Goal: Information Seeking & Learning: Learn about a topic

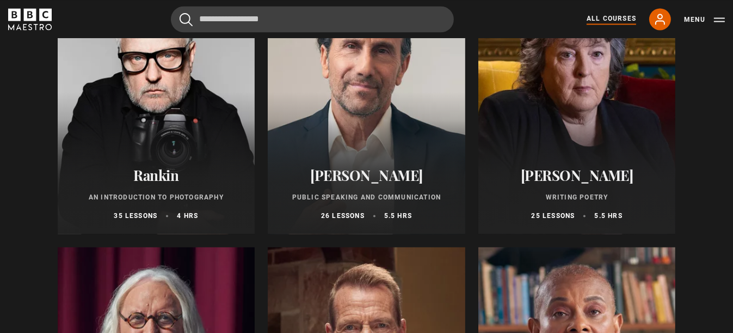
click at [358, 199] on p "Public Speaking and Communication" at bounding box center [366, 197] width 171 height 10
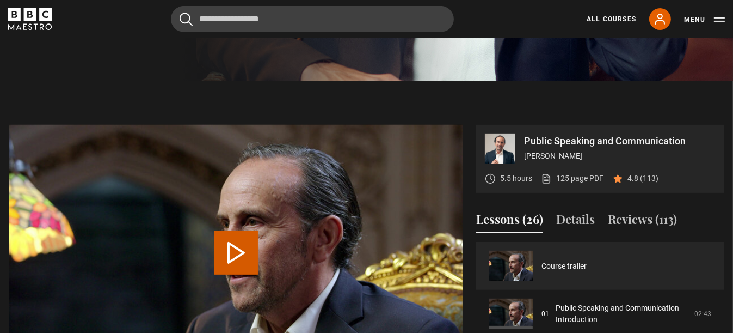
scroll to position [490, 0]
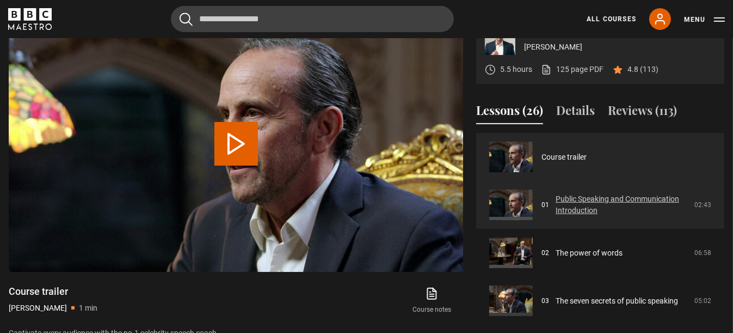
click at [579, 210] on link "Public Speaking and Communication Introduction" at bounding box center [622, 204] width 132 height 23
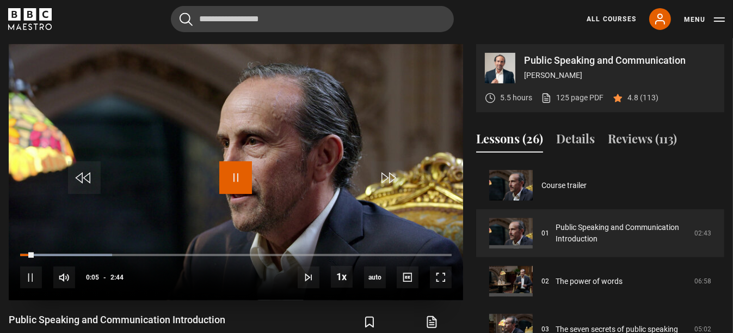
click at [231, 181] on span "Video Player" at bounding box center [235, 177] width 33 height 33
click at [33, 273] on span "Video Player" at bounding box center [31, 277] width 22 height 22
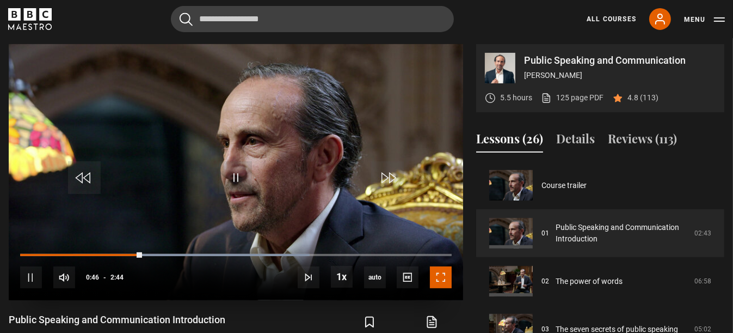
click at [439, 280] on span "Video Player" at bounding box center [441, 277] width 22 height 22
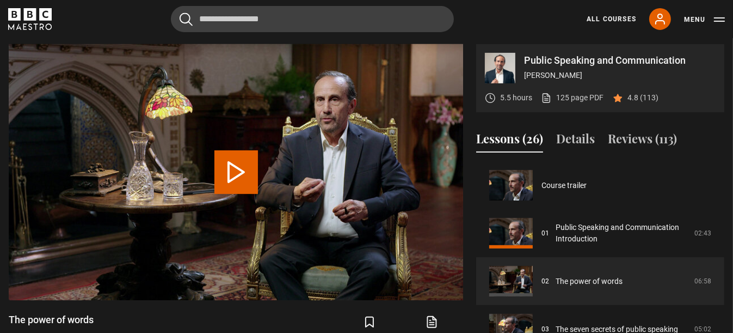
scroll to position [47, 0]
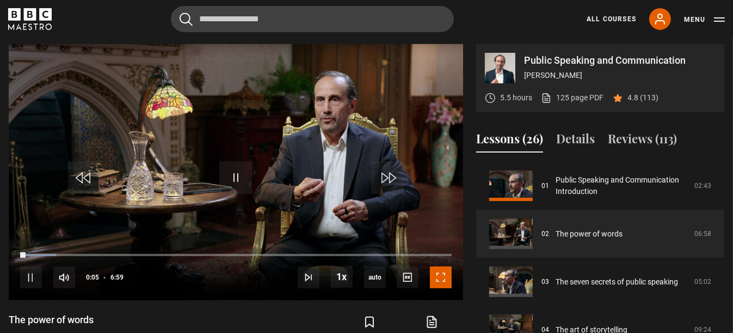
click at [439, 280] on span "Video Player" at bounding box center [441, 277] width 22 height 22
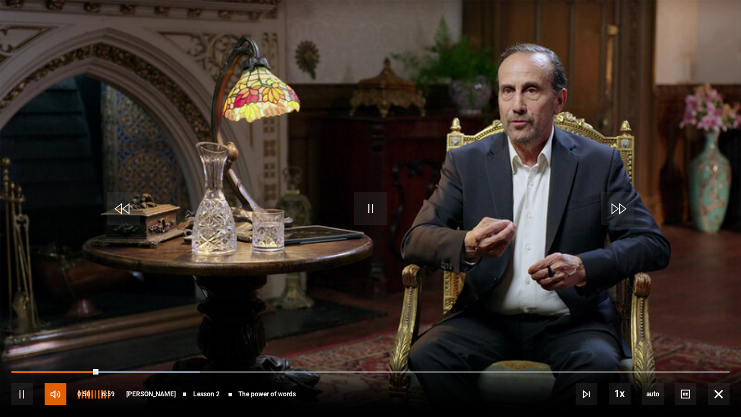
click at [63, 332] on span "Video Player" at bounding box center [56, 394] width 22 height 22
click at [107, 332] on div "70%" at bounding box center [107, 394] width 1 height 8
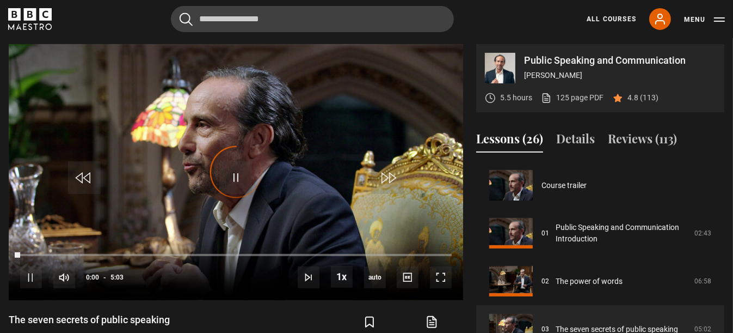
scroll to position [95, 0]
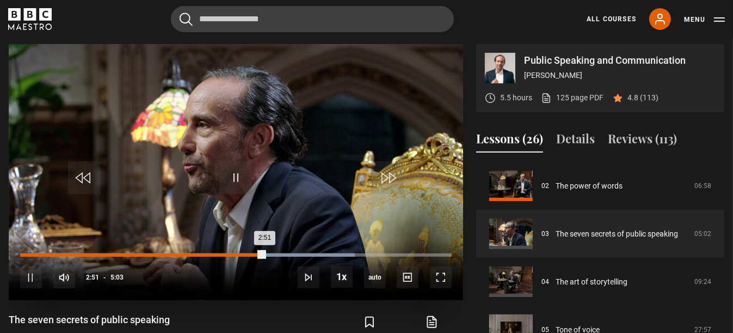
click at [37, 254] on div "Loaded : 77.56% 0:12 2:51" at bounding box center [236, 254] width 432 height 3
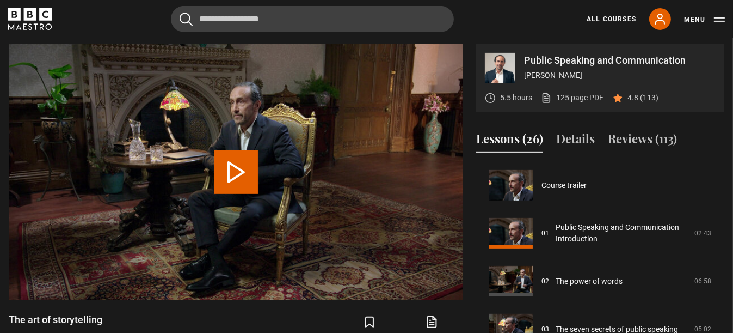
scroll to position [143, 0]
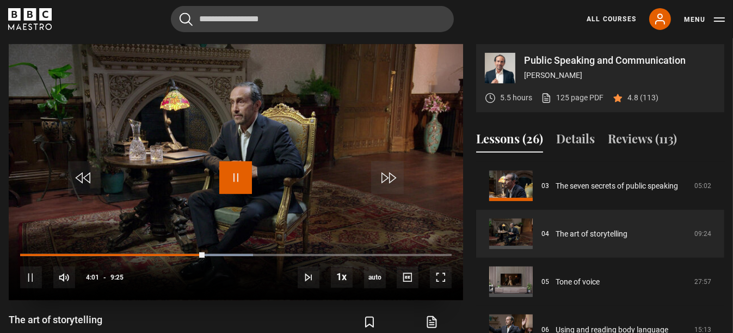
click at [241, 183] on span "Video Player" at bounding box center [235, 177] width 33 height 33
click at [233, 171] on span "Video Player" at bounding box center [235, 177] width 33 height 33
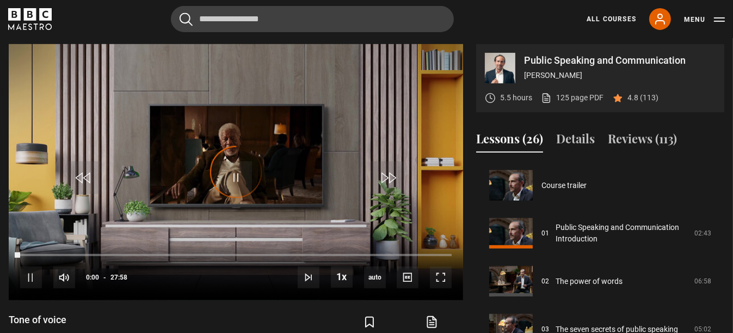
scroll to position [191, 0]
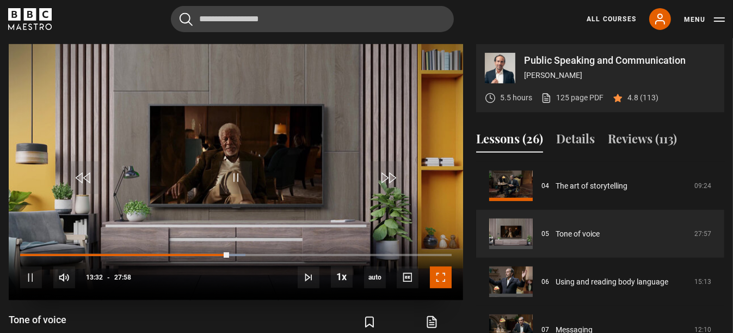
click at [445, 278] on span "Video Player" at bounding box center [441, 277] width 22 height 22
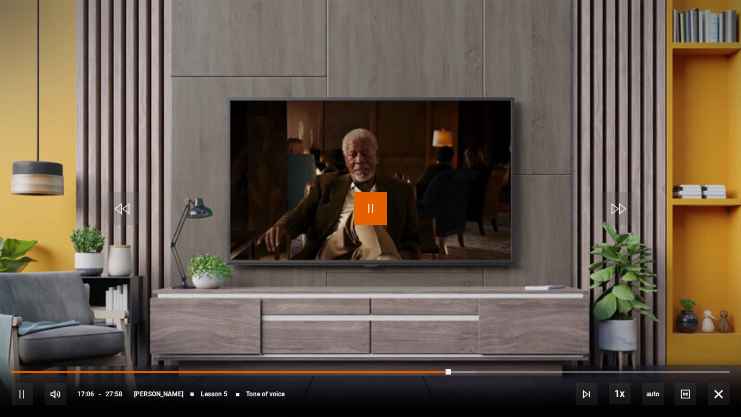
click at [374, 216] on span "Video Player" at bounding box center [370, 208] width 33 height 33
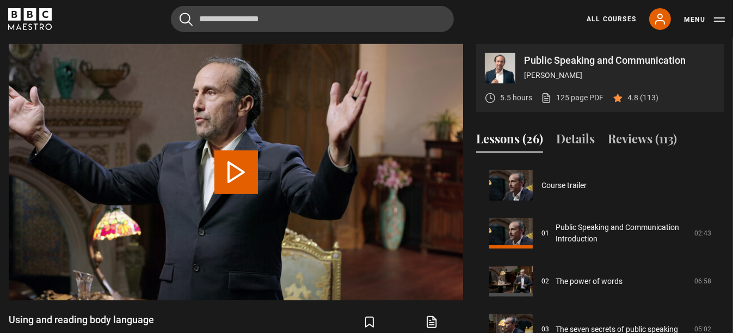
scroll to position [240, 0]
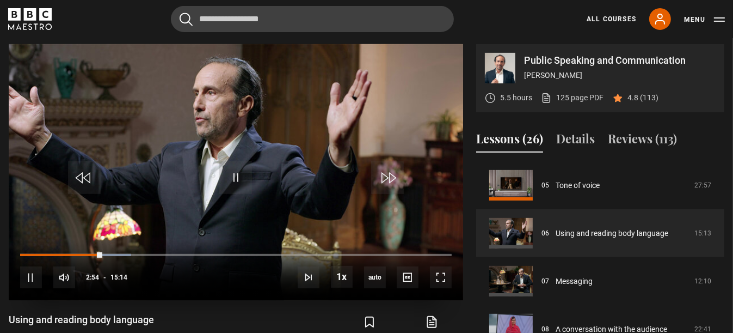
click at [46, 250] on div "10s Skip Back 10 seconds Pause 10s Skip Forward 10 seconds Loaded : 25.71% 01:2…" at bounding box center [236, 270] width 455 height 60
click at [48, 256] on div "10s Skip Back 10 seconds Pause 10s Skip Forward 10 seconds Loaded : 25.71% 01:0…" at bounding box center [236, 270] width 455 height 60
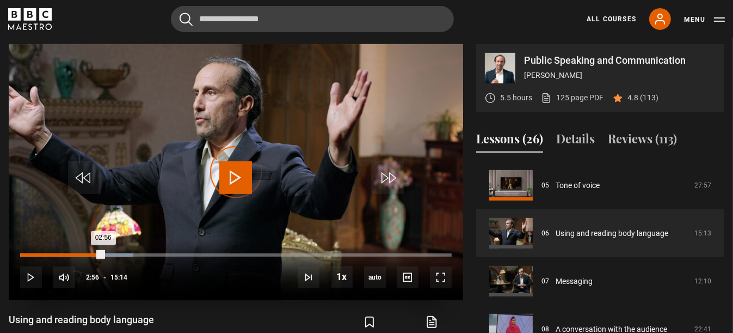
click at [48, 253] on div "00:59" at bounding box center [49, 254] width 2 height 3
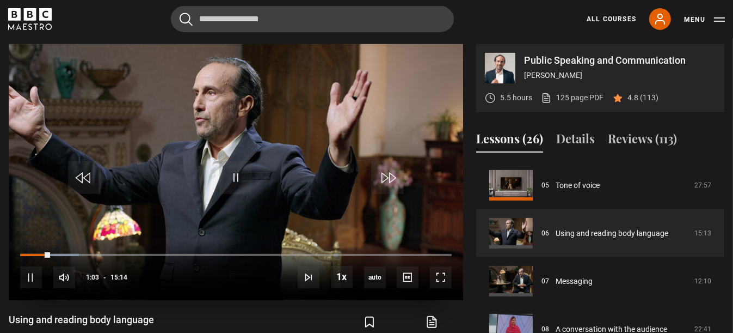
click at [29, 253] on div "10s Skip Back 10 seconds Pause 10s Skip Forward 10 seconds Loaded : 13.68% 00:2…" at bounding box center [236, 270] width 455 height 60
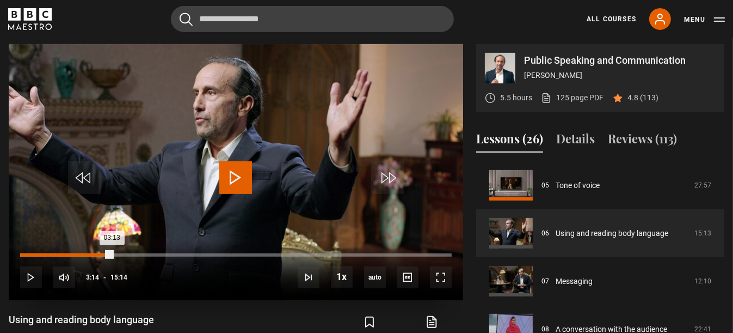
click at [111, 253] on div "Loaded : 21.88% 03:14 03:13" at bounding box center [236, 254] width 432 height 3
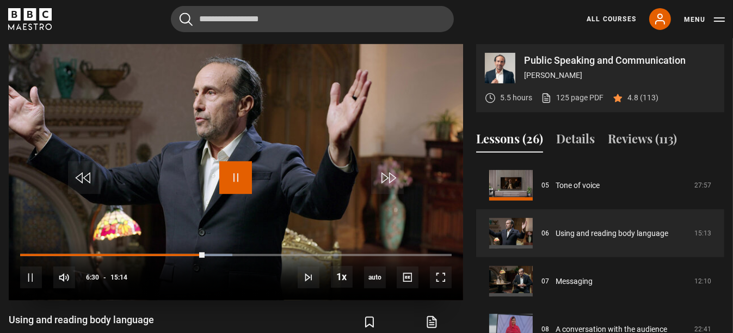
click at [240, 176] on span "Video Player" at bounding box center [235, 177] width 33 height 33
click at [225, 177] on span "Video Player" at bounding box center [235, 177] width 33 height 33
click at [234, 176] on span "Video Player" at bounding box center [235, 177] width 33 height 33
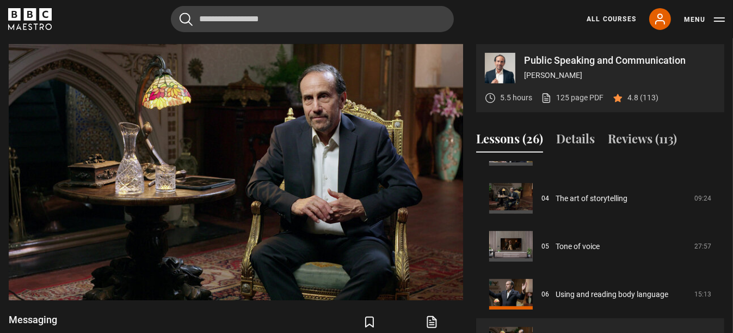
scroll to position [233, 0]
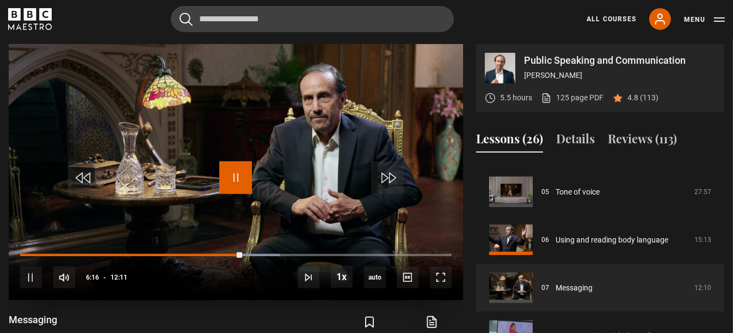
click at [240, 179] on span "Video Player" at bounding box center [235, 177] width 33 height 33
